Goal: Information Seeking & Learning: Learn about a topic

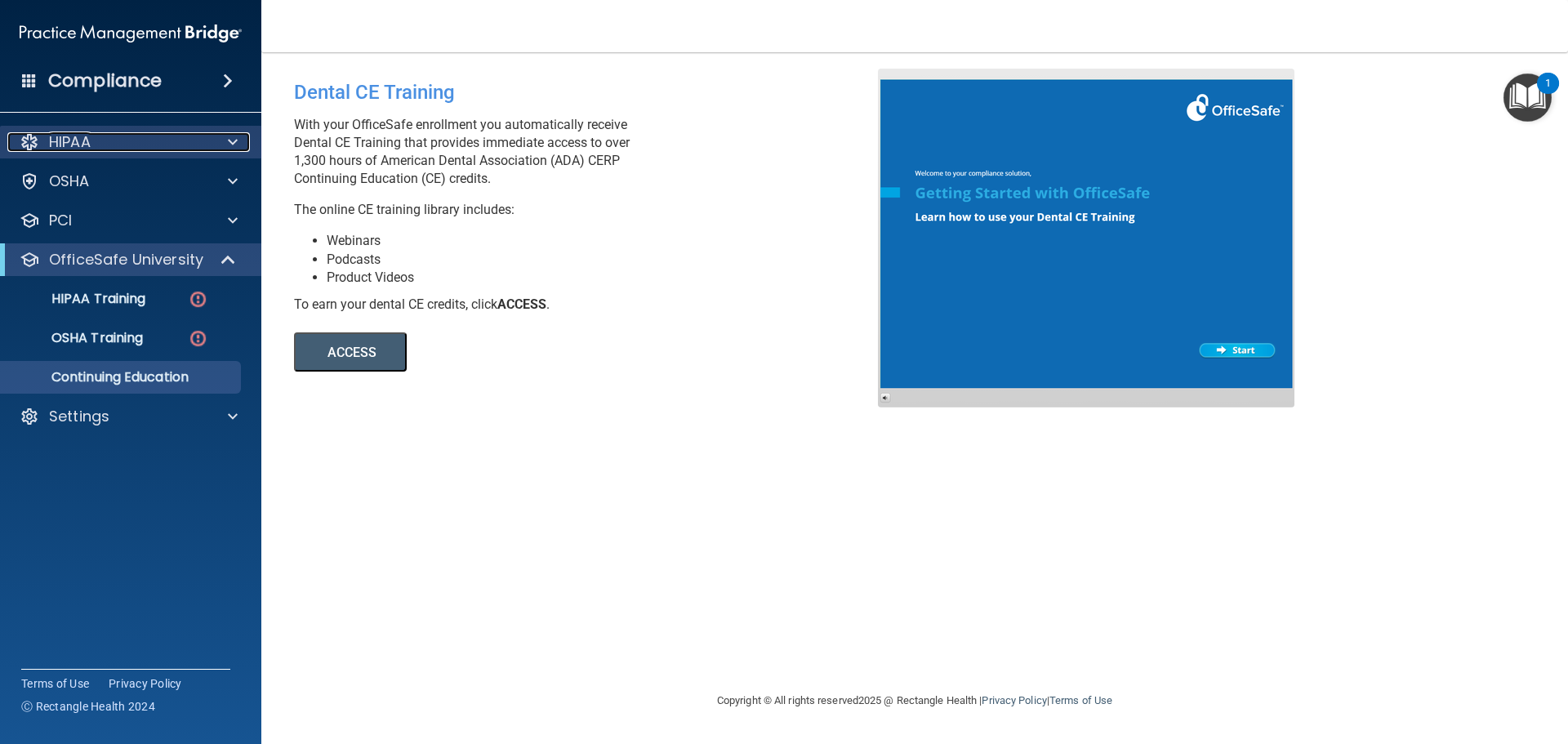
click at [91, 141] on p "HIPAA" at bounding box center [70, 142] width 42 height 20
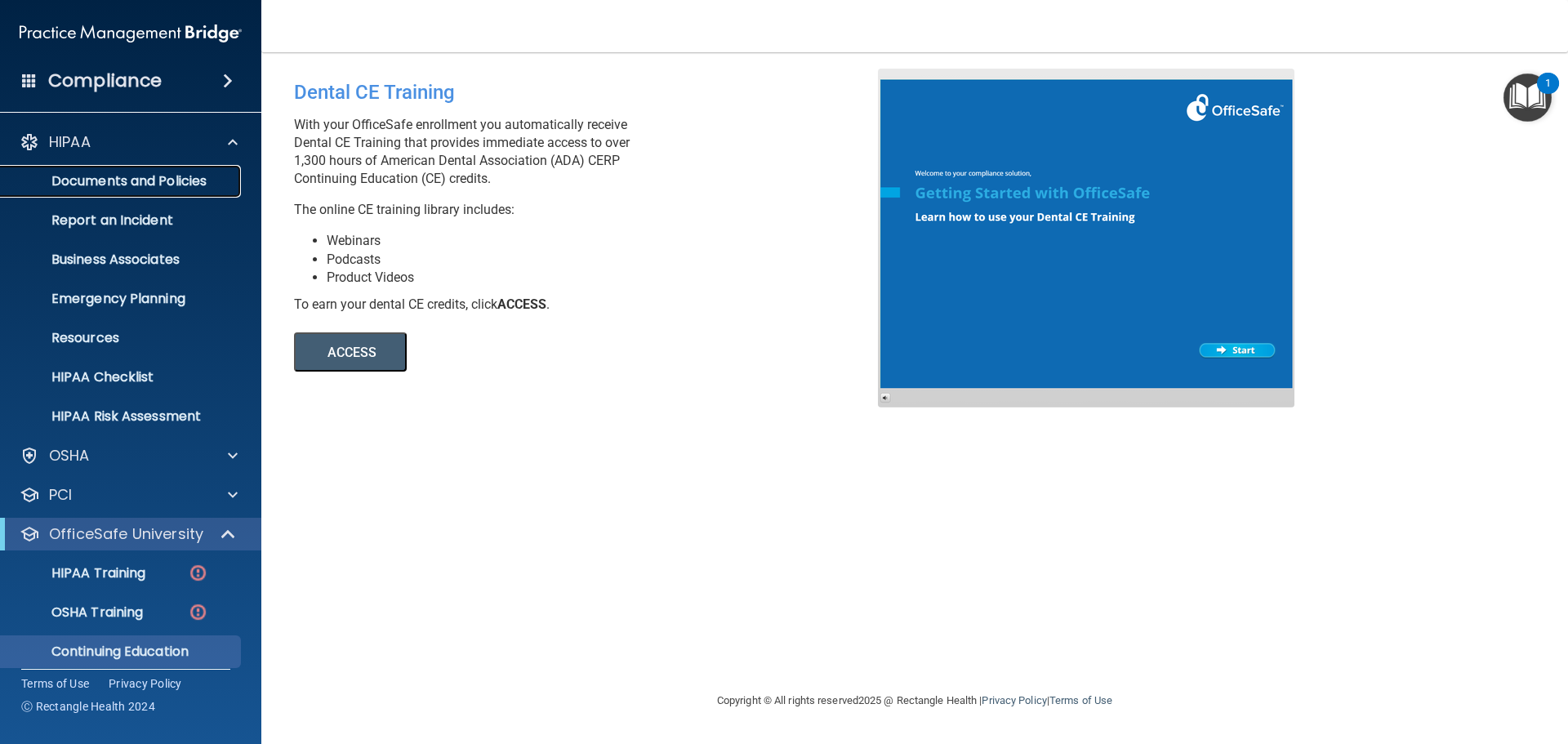
click at [89, 177] on p "Documents and Policies" at bounding box center [122, 181] width 223 height 16
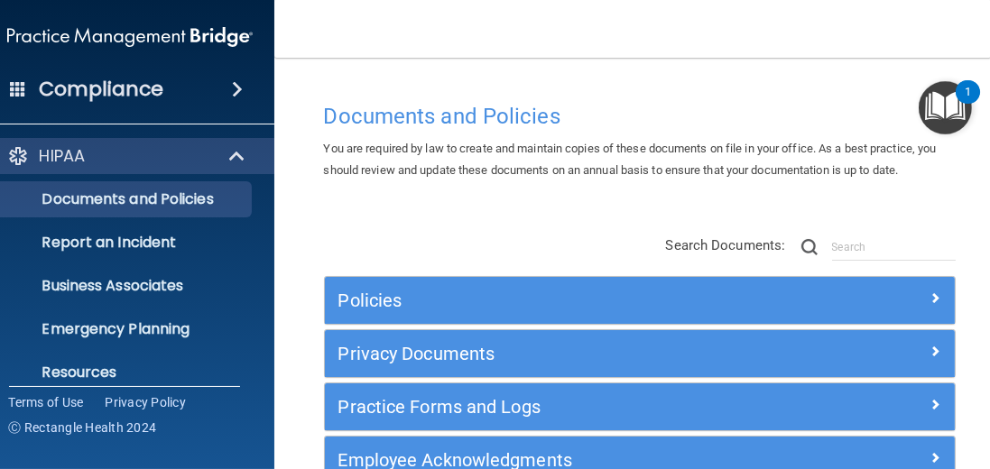
drag, startPoint x: 1705, startPoint y: 4, endPoint x: 673, endPoint y: 214, distance: 1053.3
click at [673, 214] on div "Documents and Policies You are required by law to create and maintain copies of…" at bounding box center [639, 308] width 659 height 429
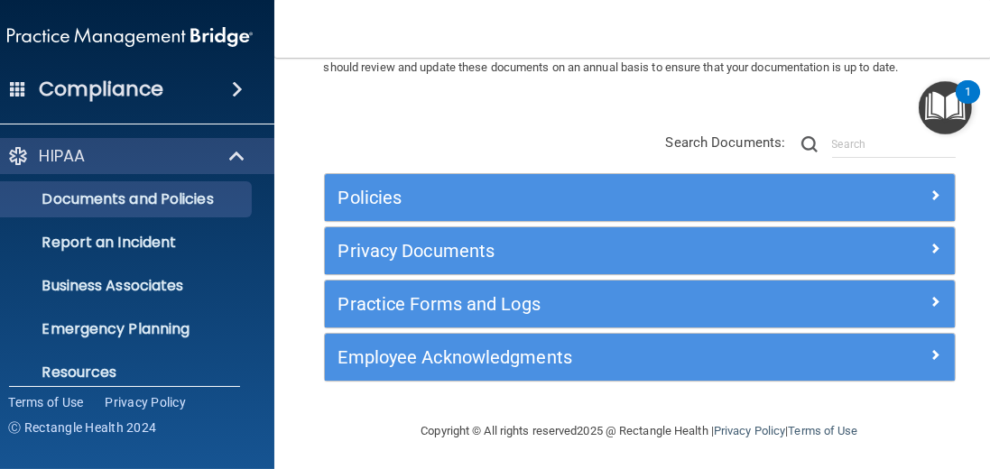
scroll to position [51, 0]
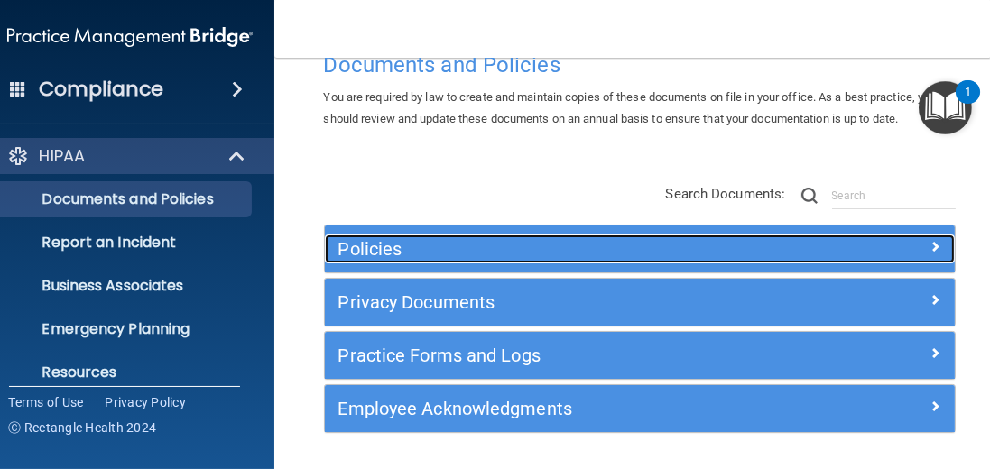
click at [920, 246] on div at bounding box center [876, 246] width 158 height 22
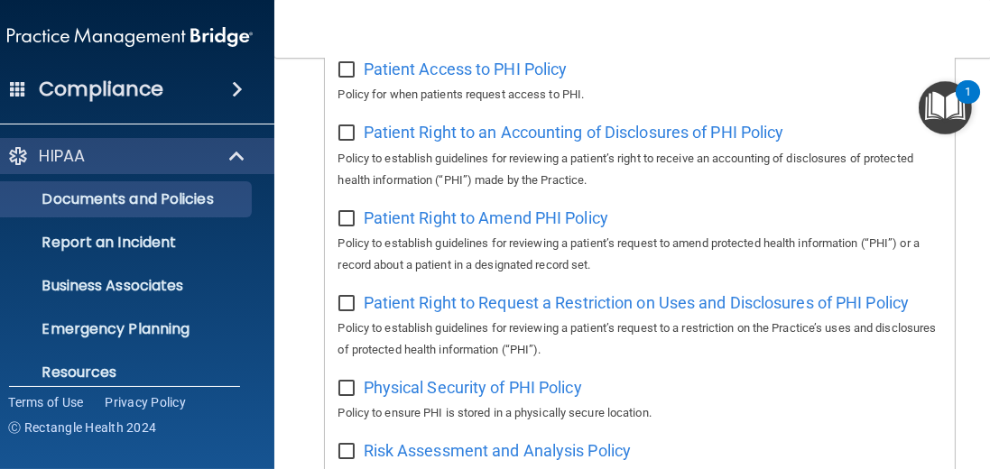
scroll to position [1288, 0]
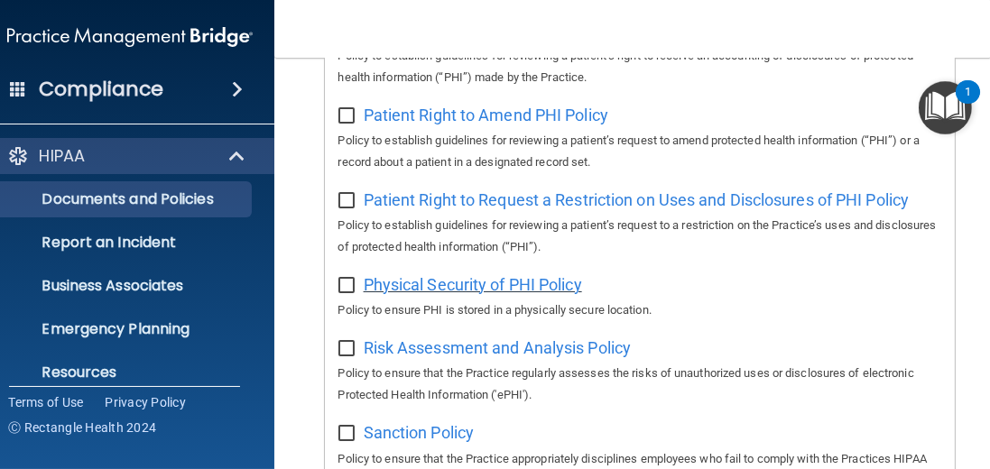
click at [502, 288] on span "Physical Security of PHI Policy" at bounding box center [473, 284] width 218 height 19
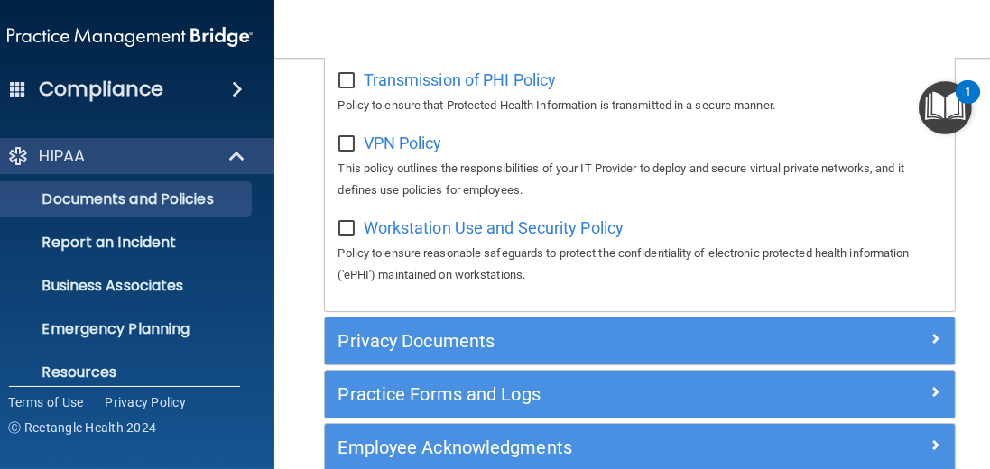
scroll to position [1920, 0]
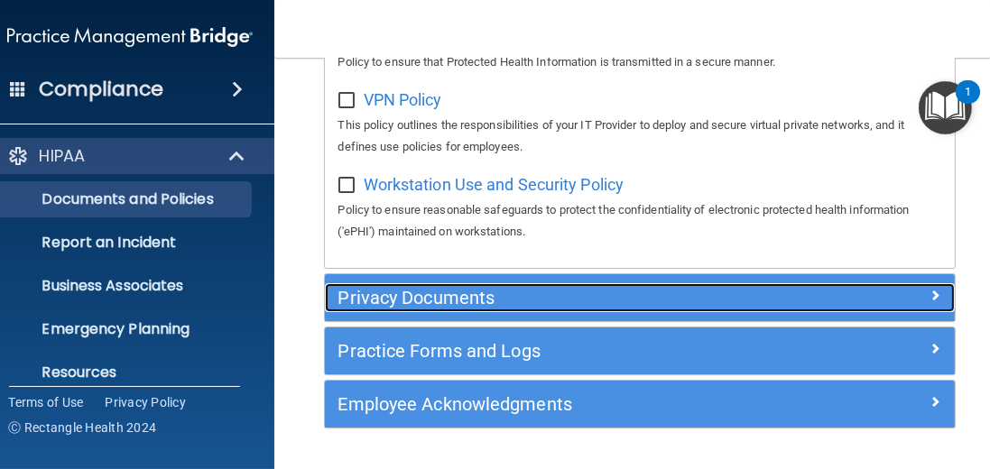
click at [459, 301] on h5 "Privacy Documents" at bounding box center [561, 298] width 446 height 20
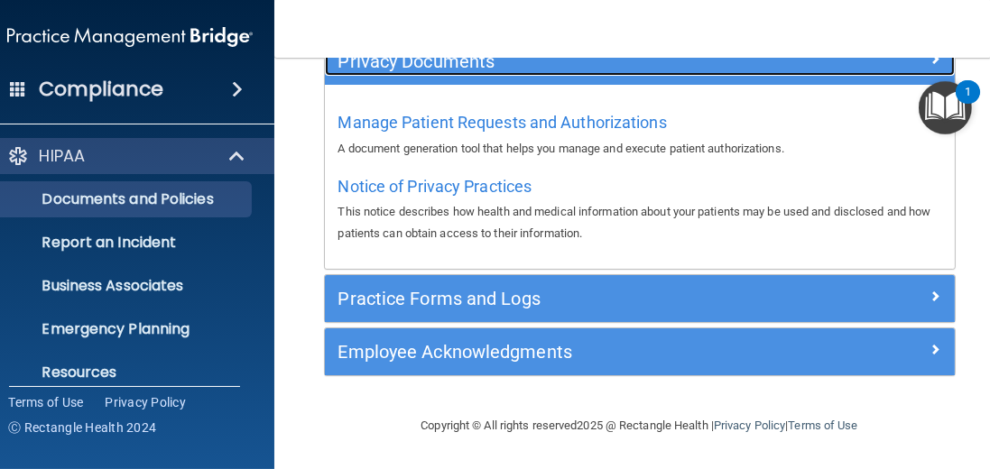
scroll to position [271, 0]
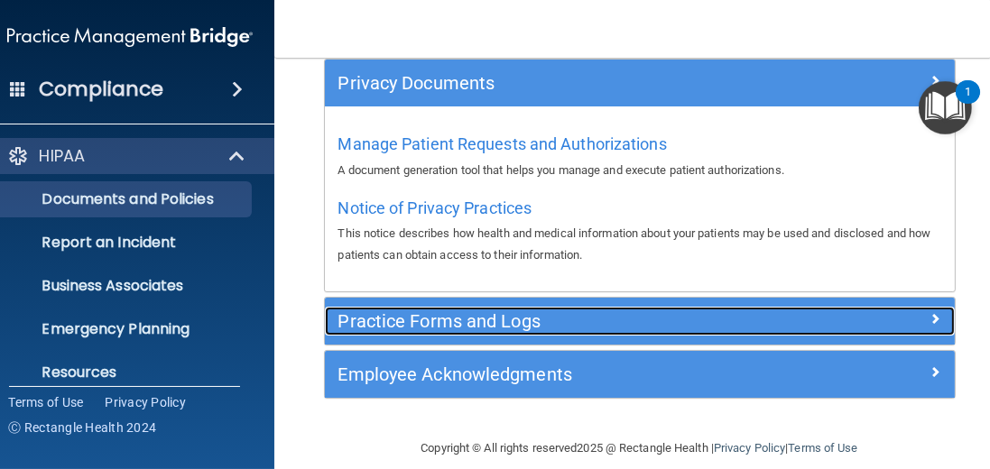
click at [431, 318] on h5 "Practice Forms and Logs" at bounding box center [561, 321] width 446 height 20
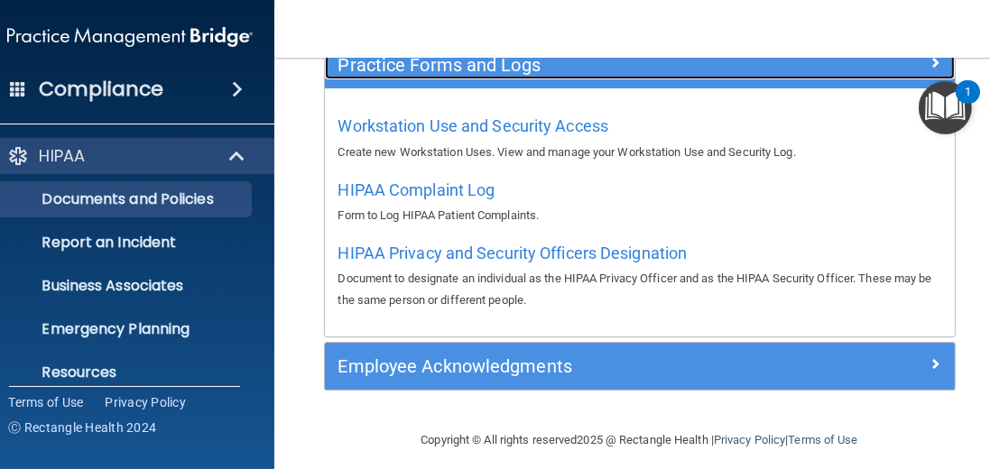
scroll to position [353, 0]
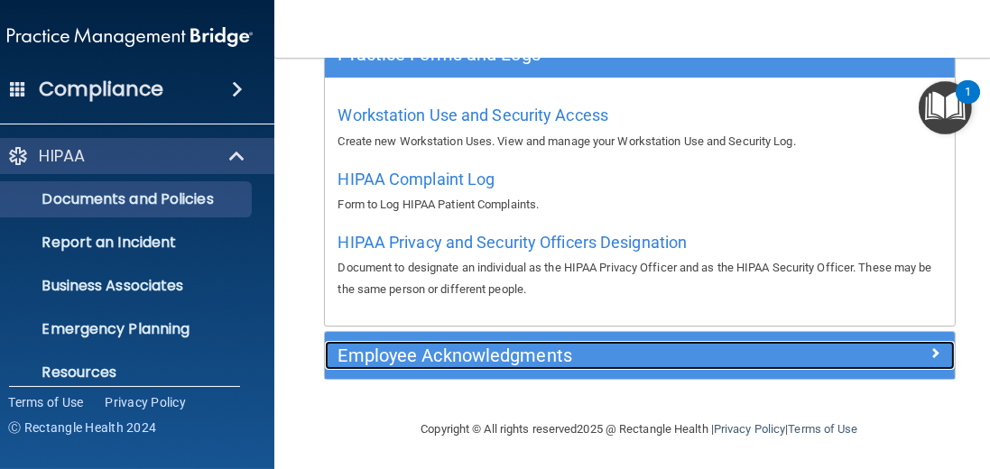
click at [390, 354] on h5 "Employee Acknowledgments" at bounding box center [561, 356] width 446 height 20
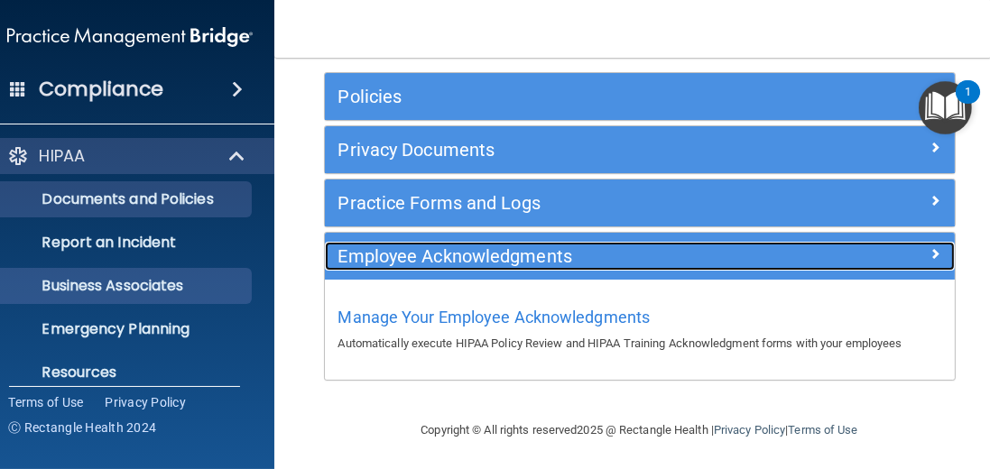
scroll to position [154, 0]
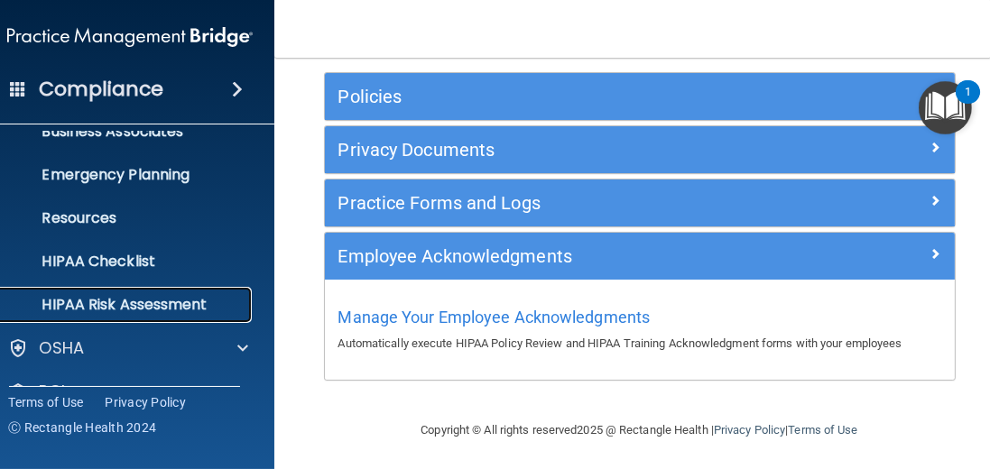
click at [185, 300] on p "HIPAA Risk Assessment" at bounding box center [120, 305] width 246 height 18
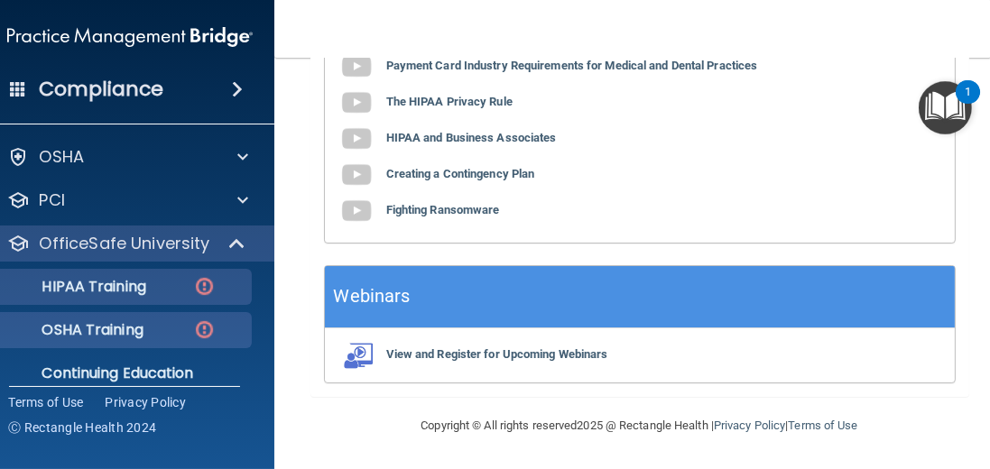
scroll to position [103, 0]
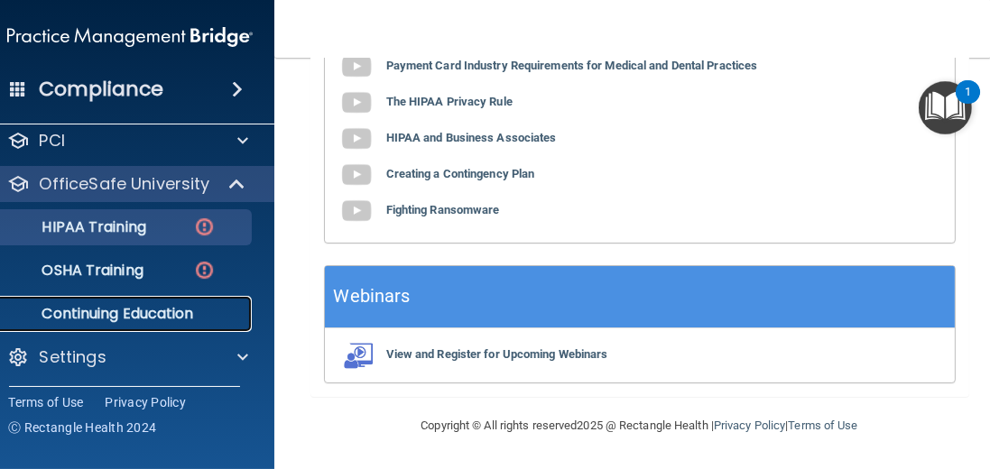
click at [161, 309] on p "Continuing Education" at bounding box center [120, 314] width 246 height 18
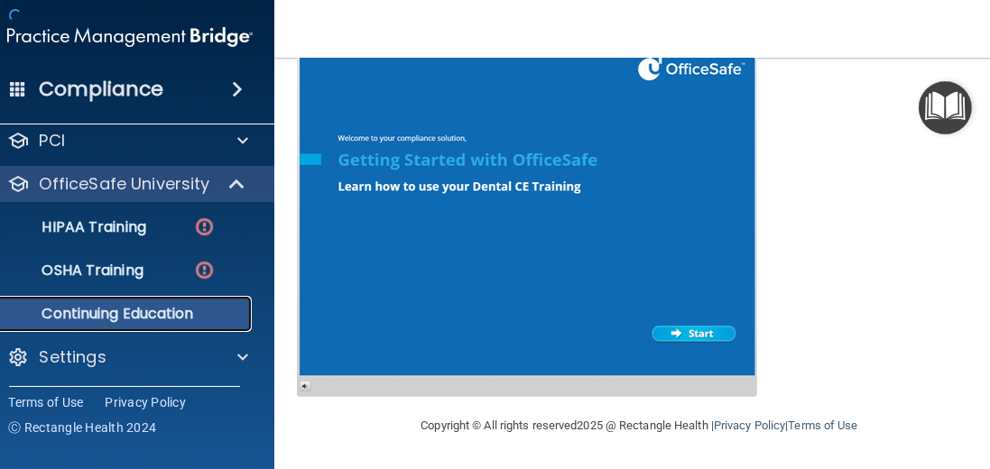
scroll to position [428, 0]
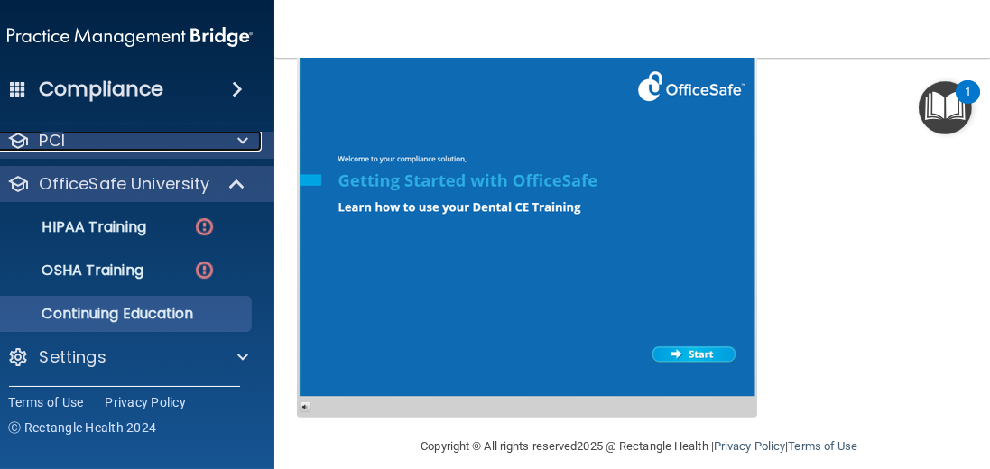
click at [207, 140] on div "PCI" at bounding box center [106, 141] width 224 height 22
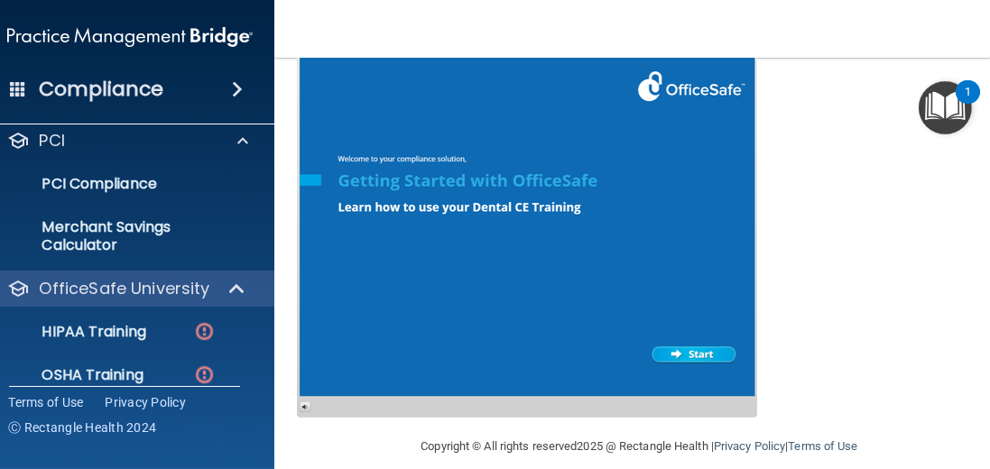
click at [236, 89] on span at bounding box center [237, 89] width 11 height 22
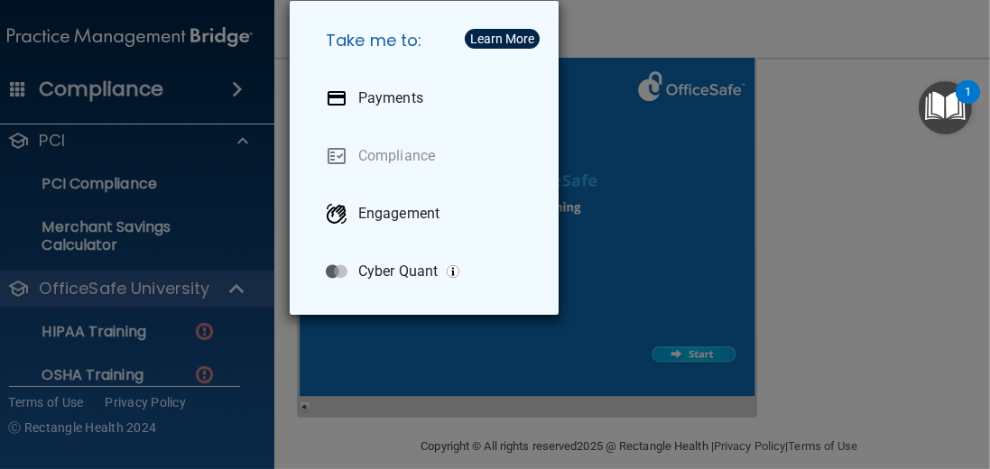
click at [152, 122] on div "Take me to: Payments Compliance Engagement Cyber Quant" at bounding box center [495, 234] width 990 height 469
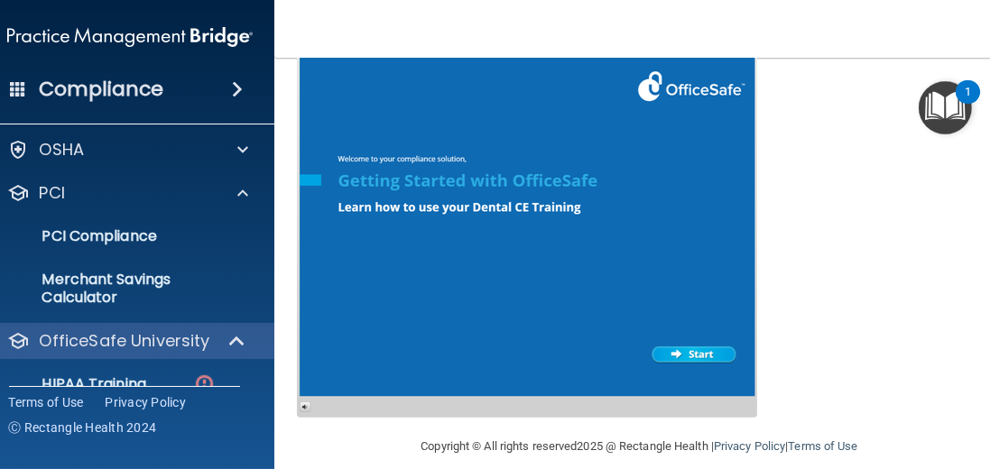
scroll to position [0, 0]
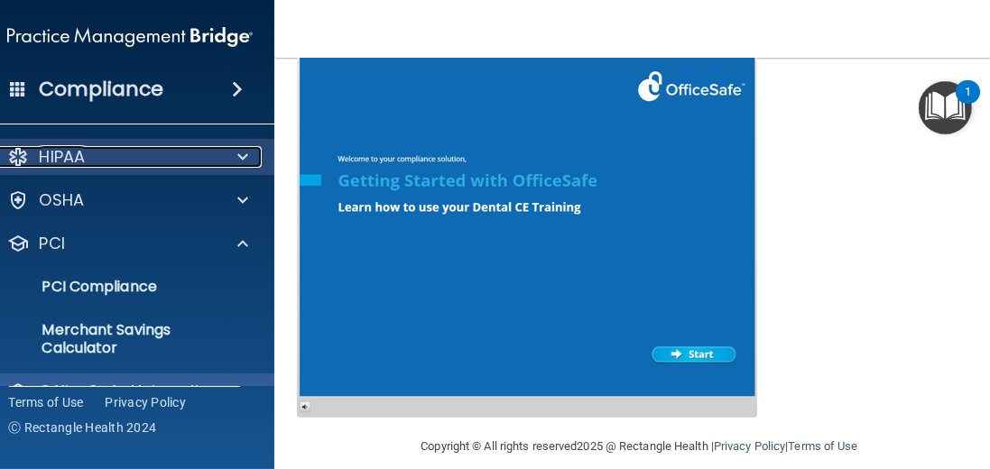
click at [224, 148] on div at bounding box center [239, 157] width 45 height 22
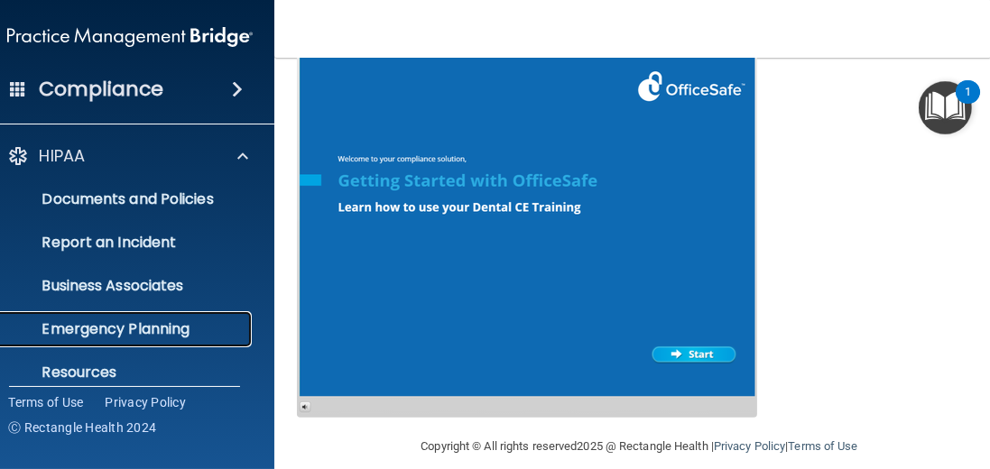
click at [133, 320] on p "Emergency Planning" at bounding box center [120, 329] width 246 height 18
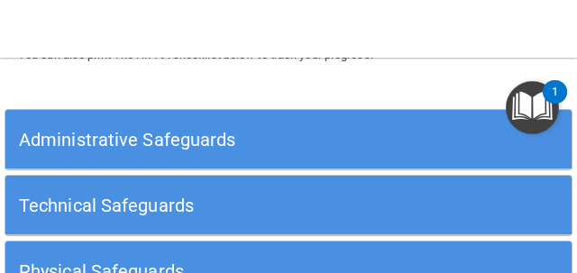
scroll to position [391, 0]
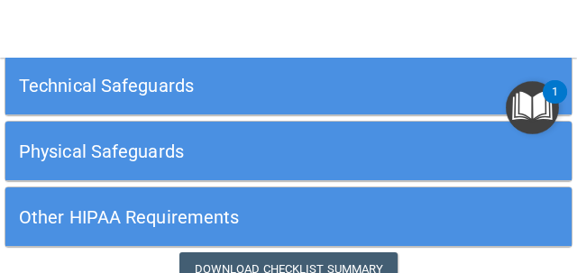
click at [158, 142] on h5 "Physical Safeguards" at bounding box center [218, 152] width 398 height 20
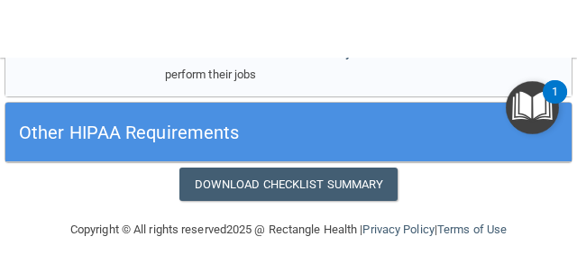
scroll to position [1864, 0]
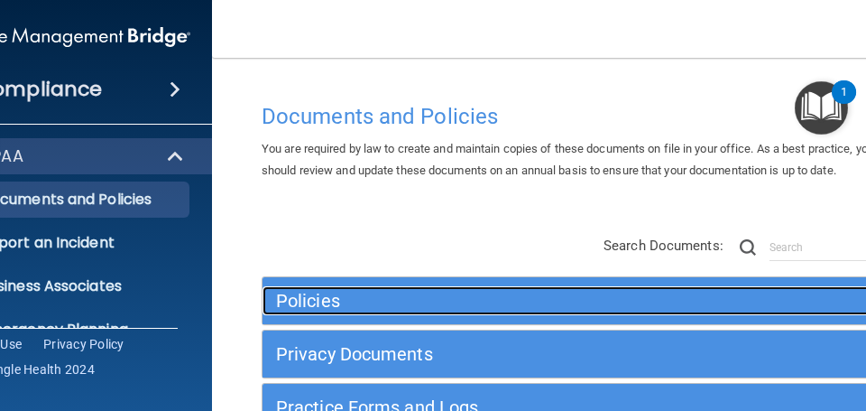
click at [376, 272] on h5 "Policies" at bounding box center [499, 301] width 446 height 20
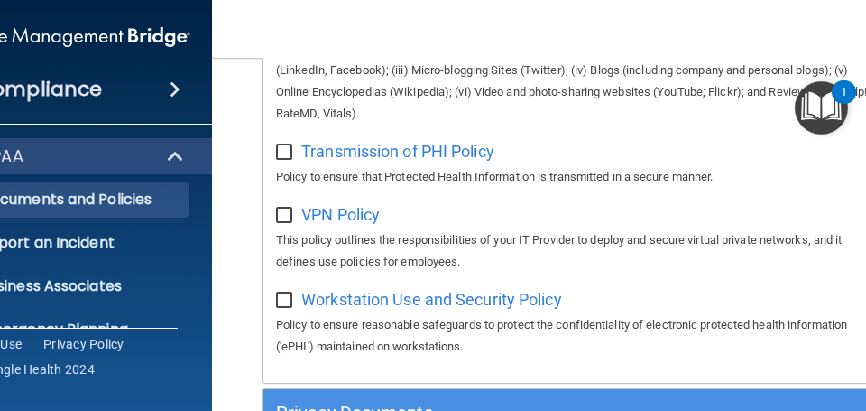
scroll to position [1850, 0]
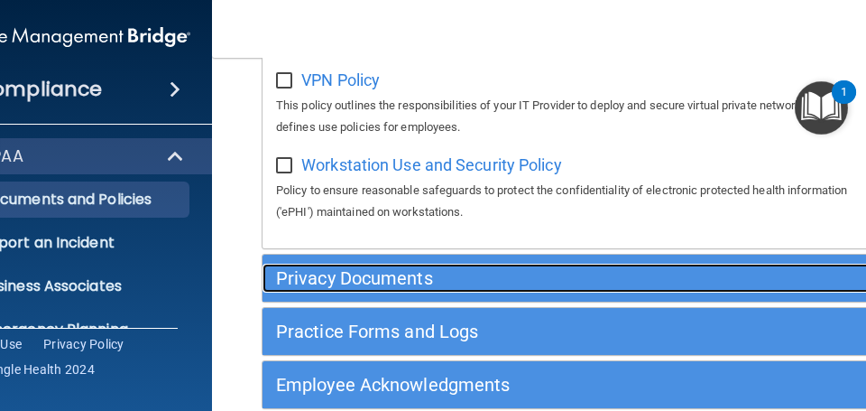
click at [373, 272] on h5 "Privacy Documents" at bounding box center [499, 278] width 446 height 20
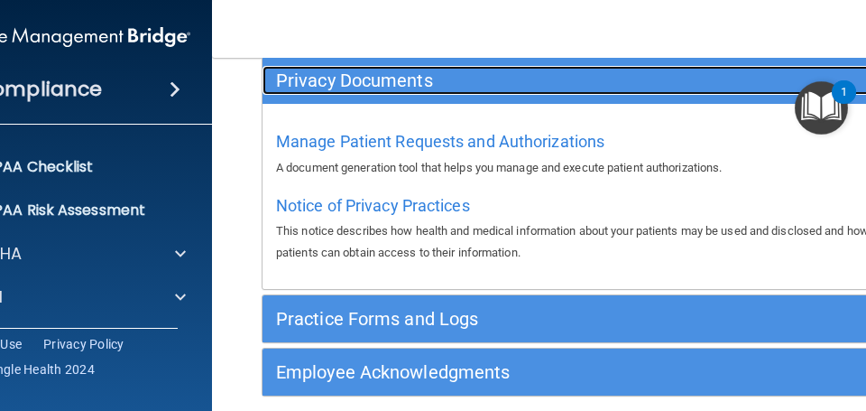
scroll to position [316, 0]
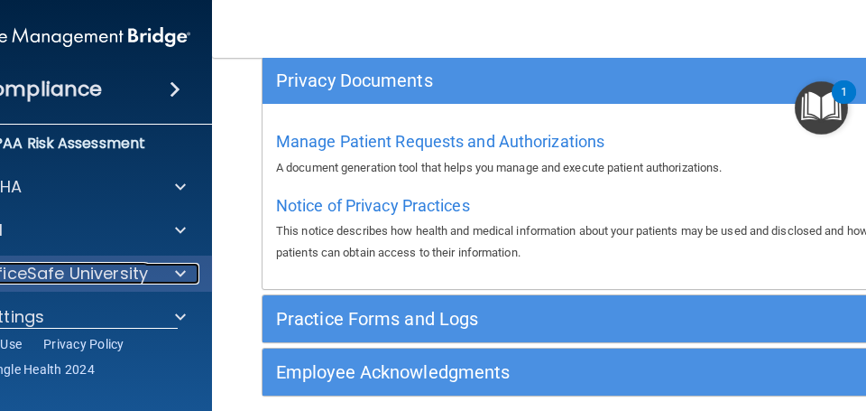
click at [118, 270] on p "OfficeSafe University" at bounding box center [62, 274] width 171 height 22
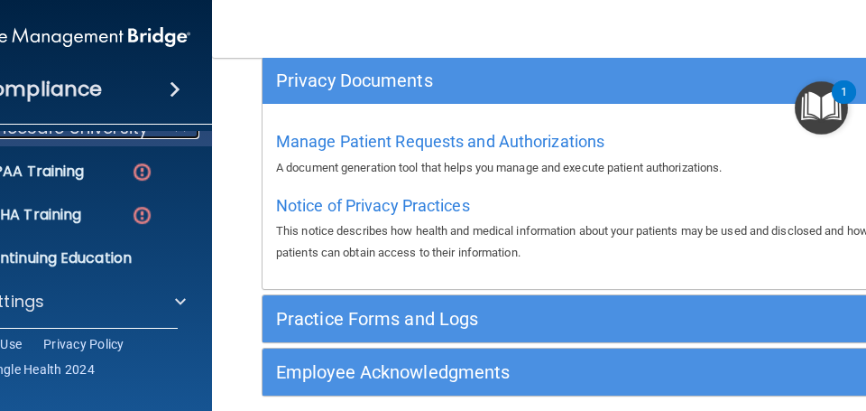
scroll to position [467, 0]
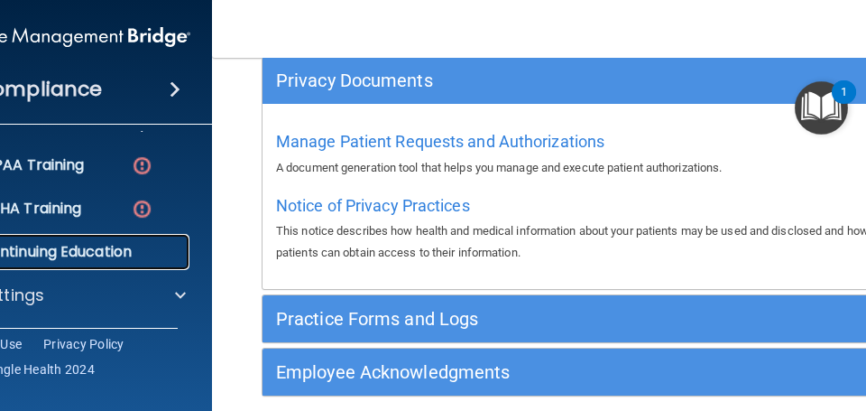
click at [106, 257] on p "Continuing Education" at bounding box center [58, 252] width 246 height 18
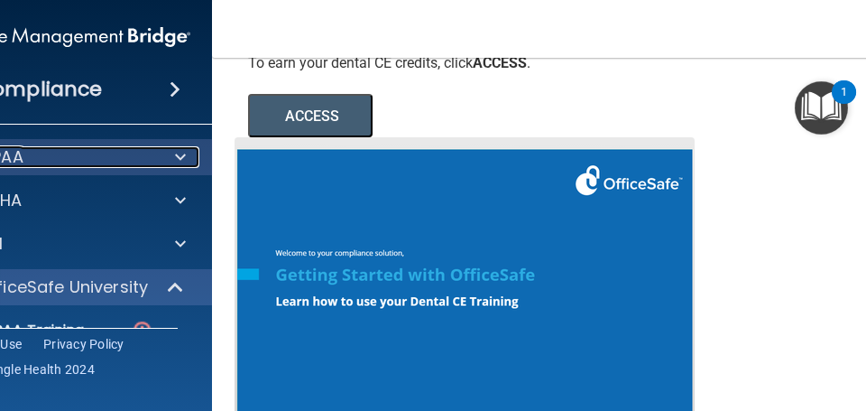
click at [120, 167] on div "HIPAA" at bounding box center [43, 157] width 224 height 22
